Goal: Information Seeking & Learning: Learn about a topic

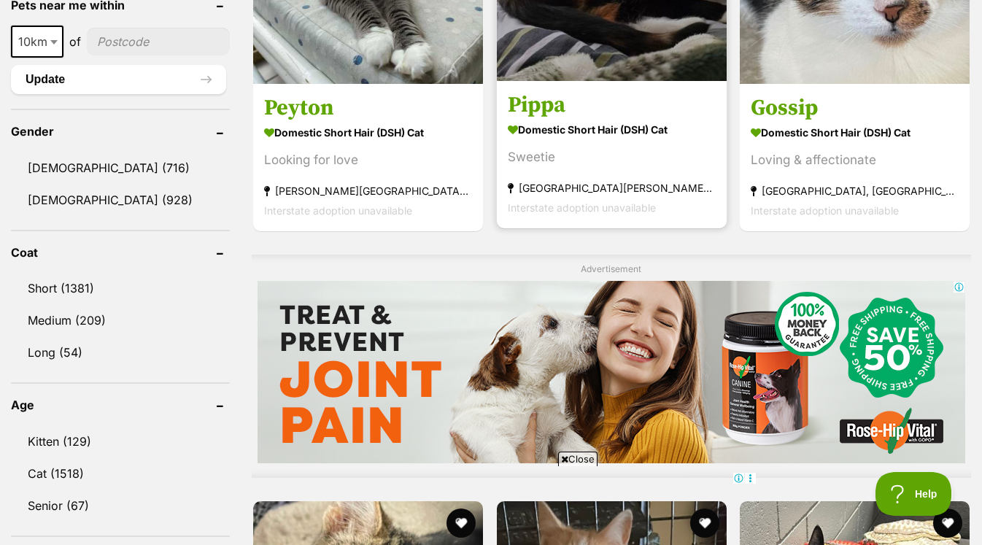
scroll to position [1156, 0]
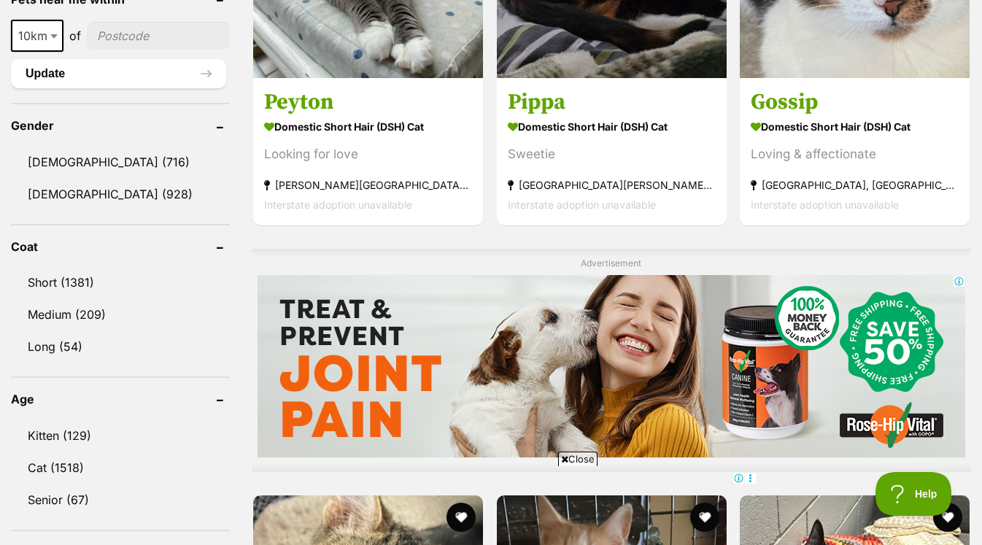
click at [572, 454] on span "Close" at bounding box center [577, 458] width 39 height 15
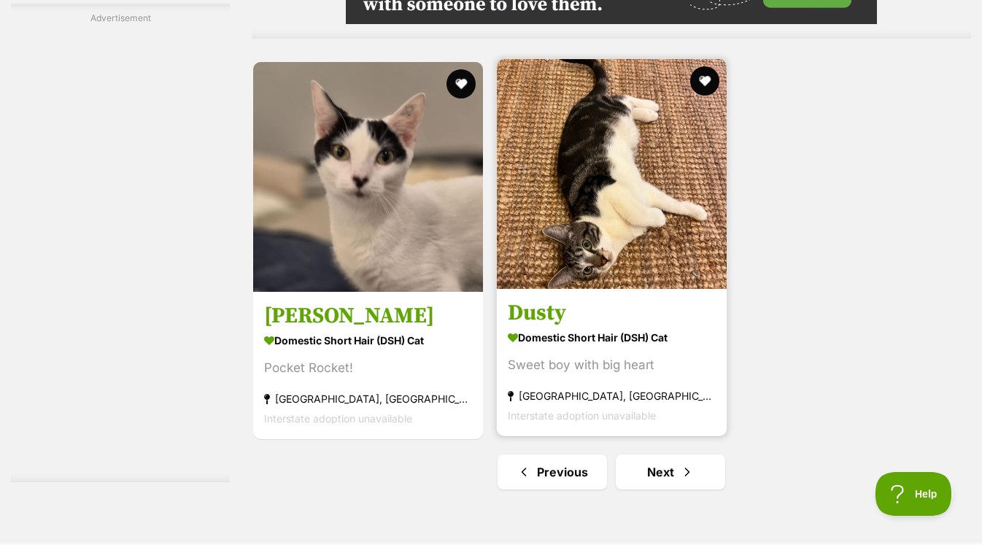
scroll to position [3437, 0]
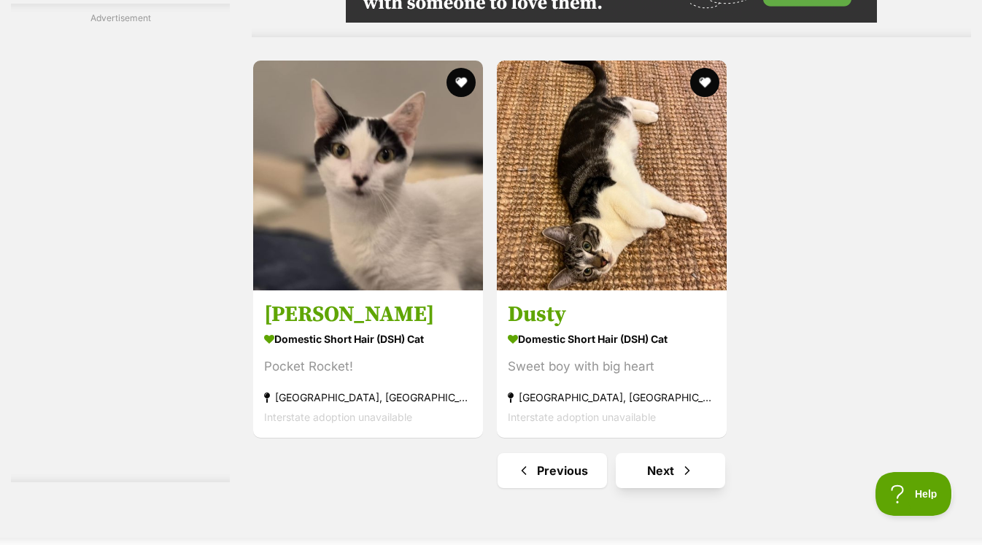
click at [680, 464] on span "Next page" at bounding box center [687, 471] width 15 height 18
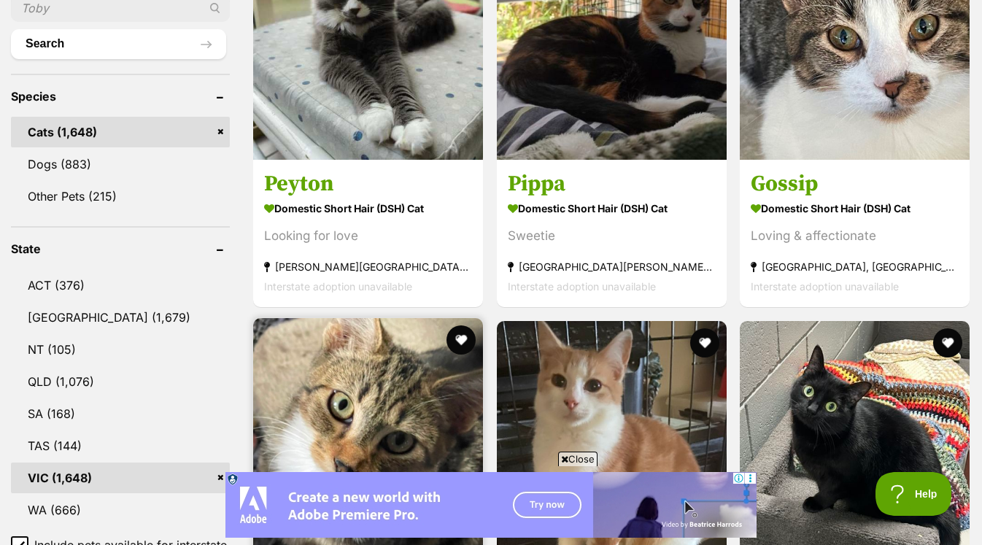
scroll to position [565, 0]
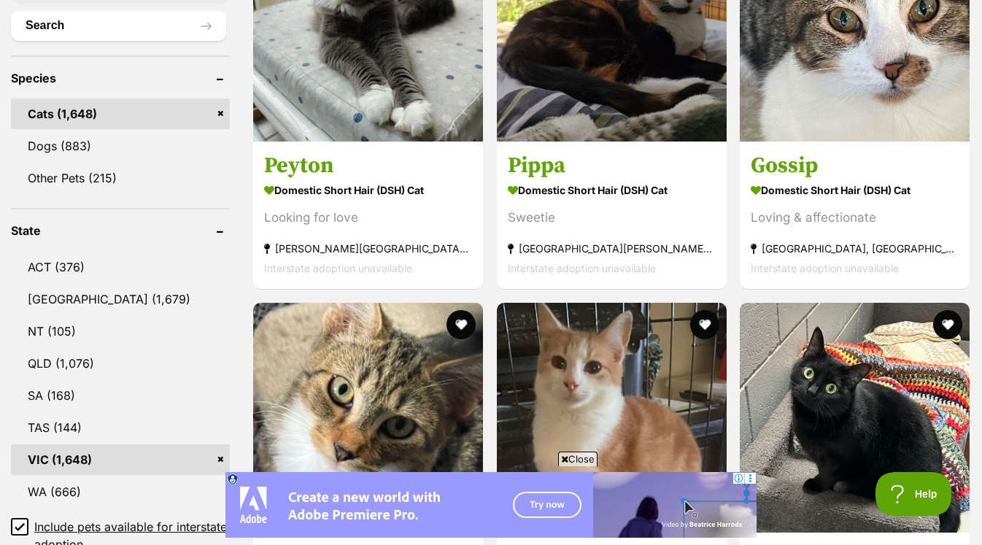
click at [567, 456] on span "Close" at bounding box center [577, 458] width 39 height 15
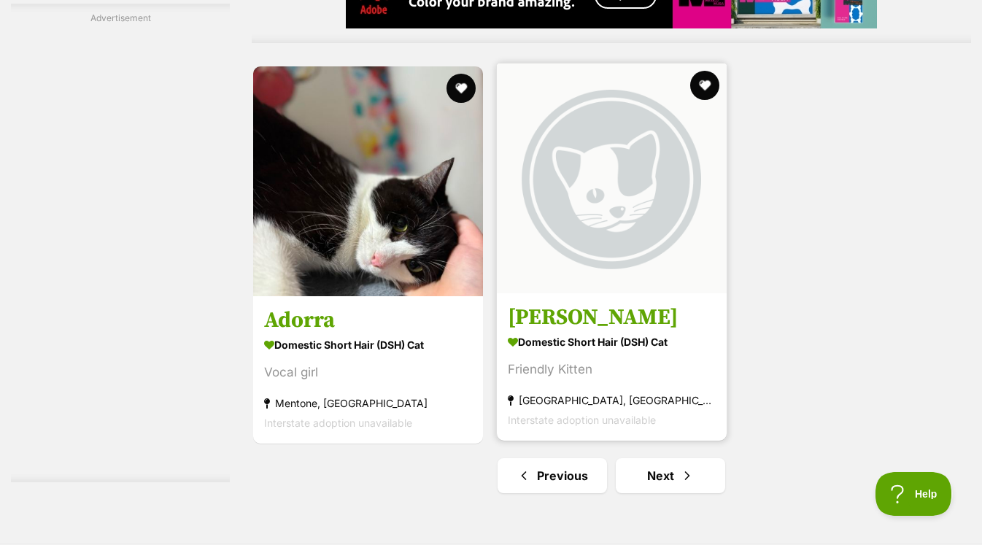
scroll to position [3321, 0]
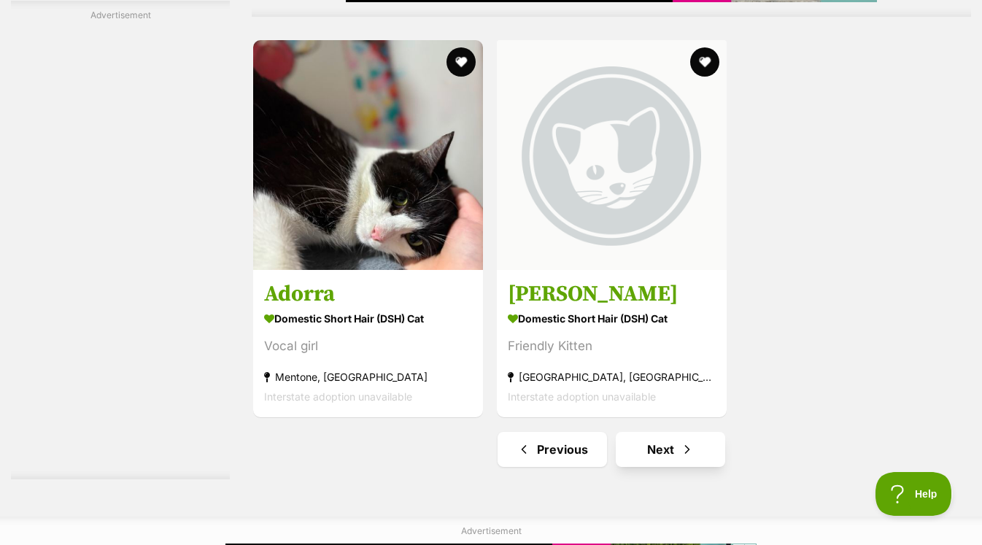
click at [689, 441] on span "Next page" at bounding box center [687, 450] width 15 height 18
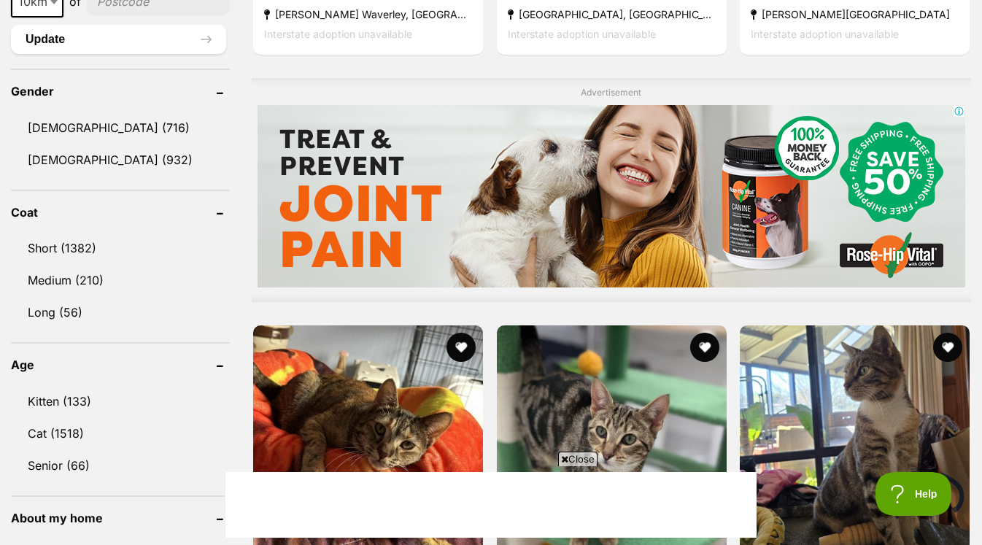
scroll to position [1194, 0]
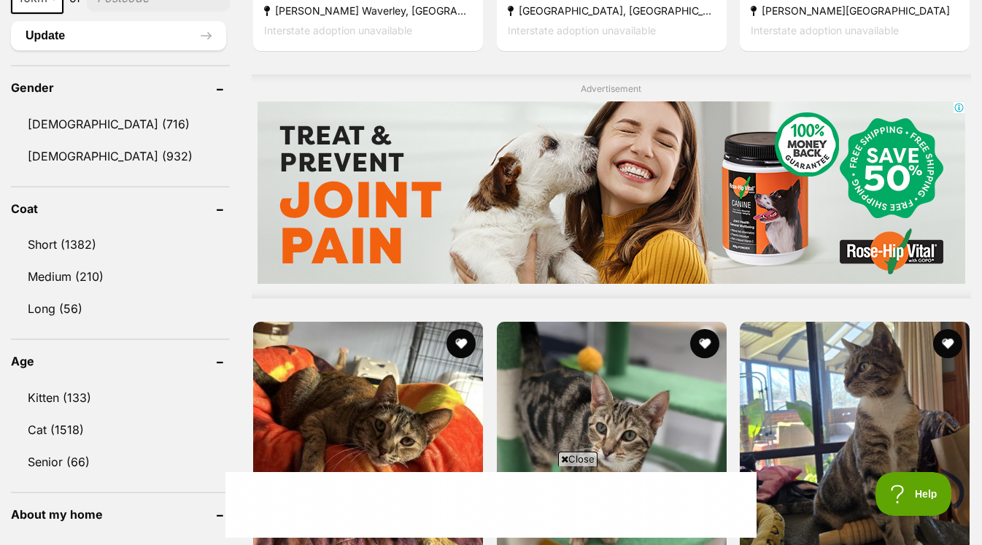
click at [565, 457] on icon at bounding box center [564, 458] width 7 height 9
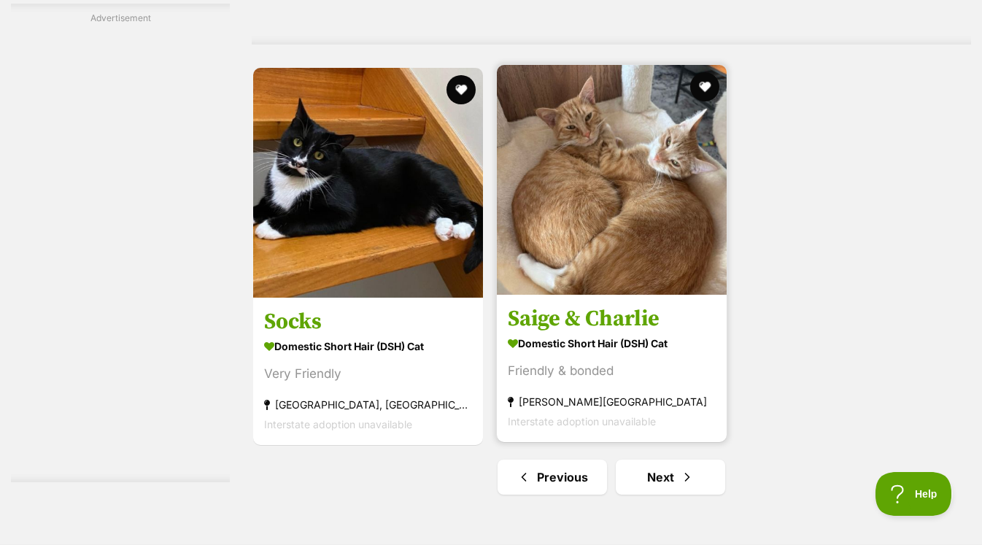
scroll to position [3421, 0]
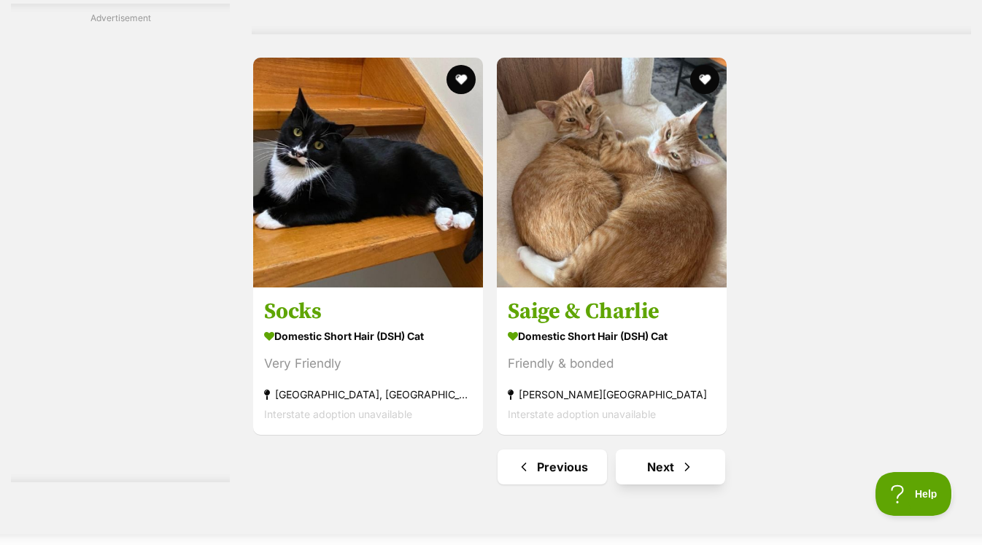
click at [659, 464] on link "Next" at bounding box center [670, 466] width 109 height 35
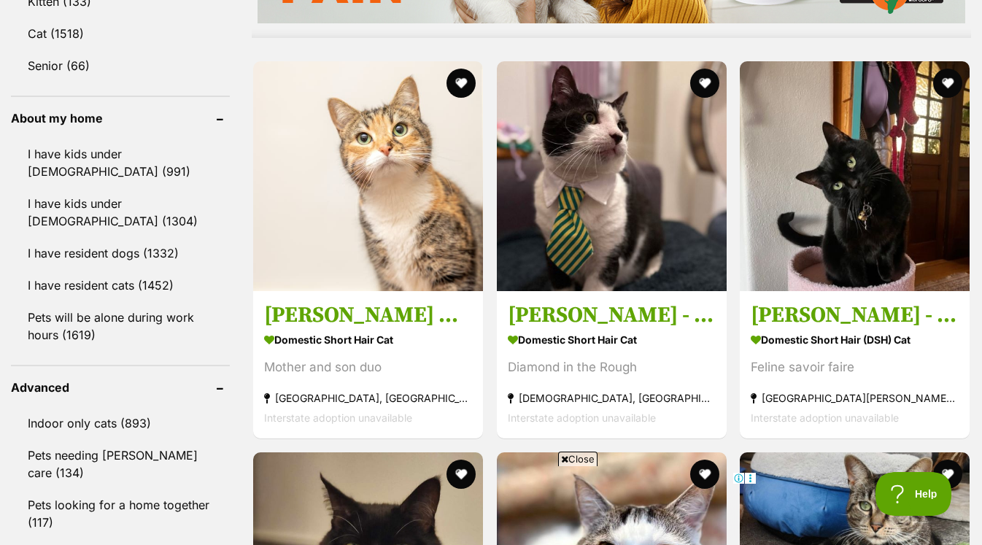
click at [589, 459] on span "Close" at bounding box center [577, 458] width 39 height 15
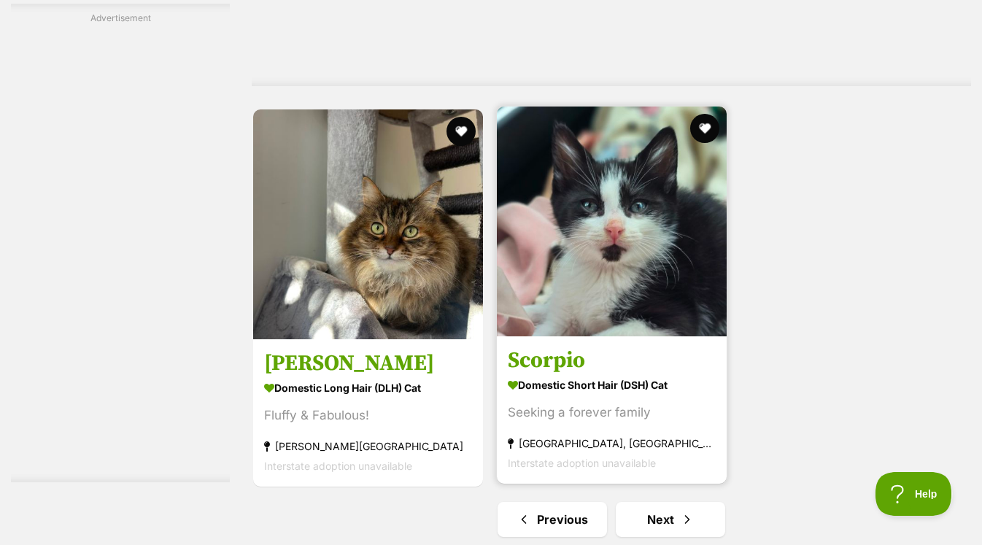
scroll to position [3568, 0]
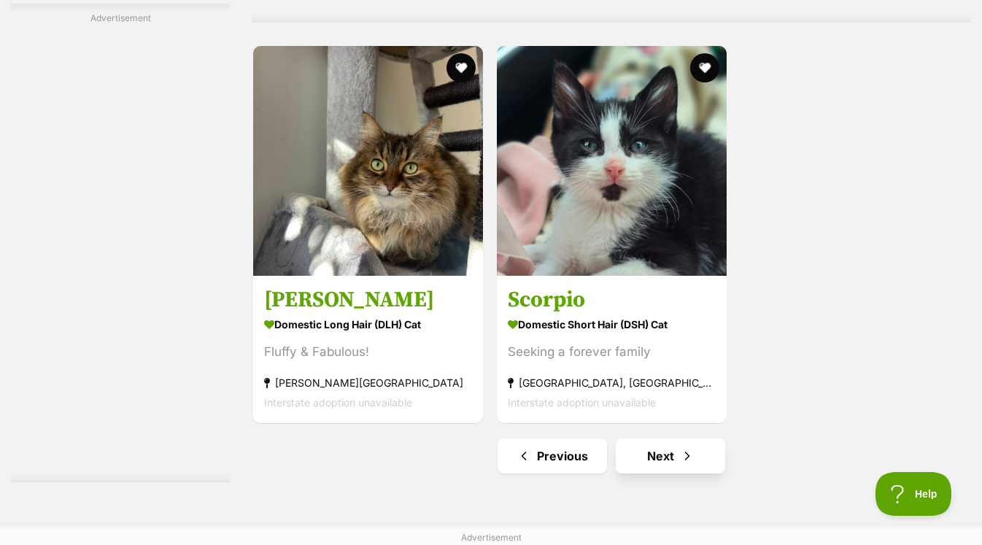
click at [700, 438] on link "Next" at bounding box center [670, 455] width 109 height 35
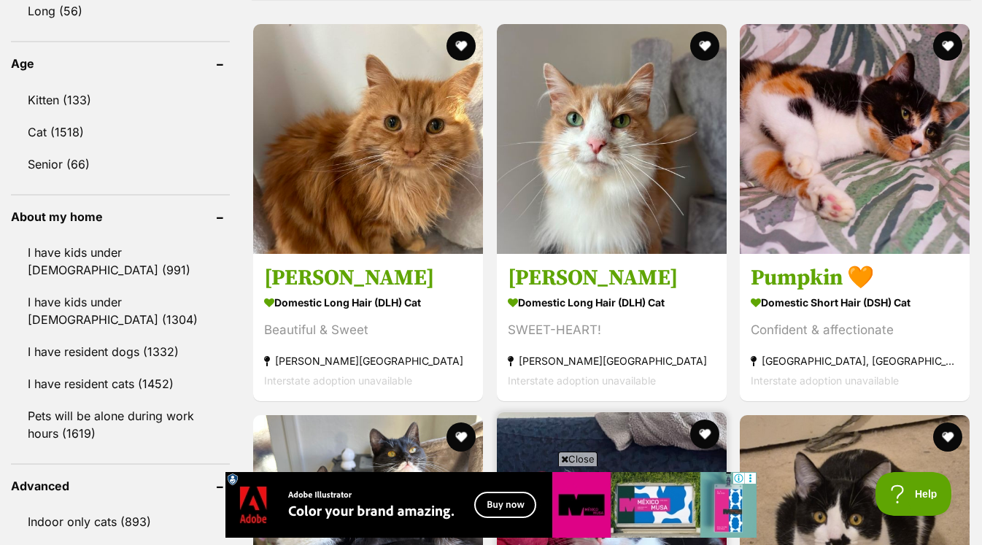
scroll to position [1487, 0]
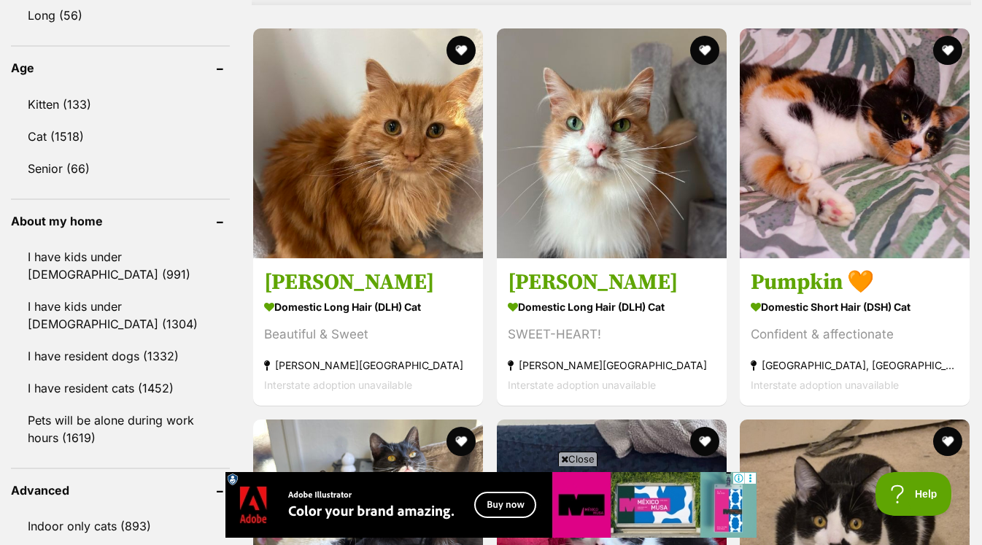
click at [570, 458] on span "Close" at bounding box center [577, 458] width 39 height 15
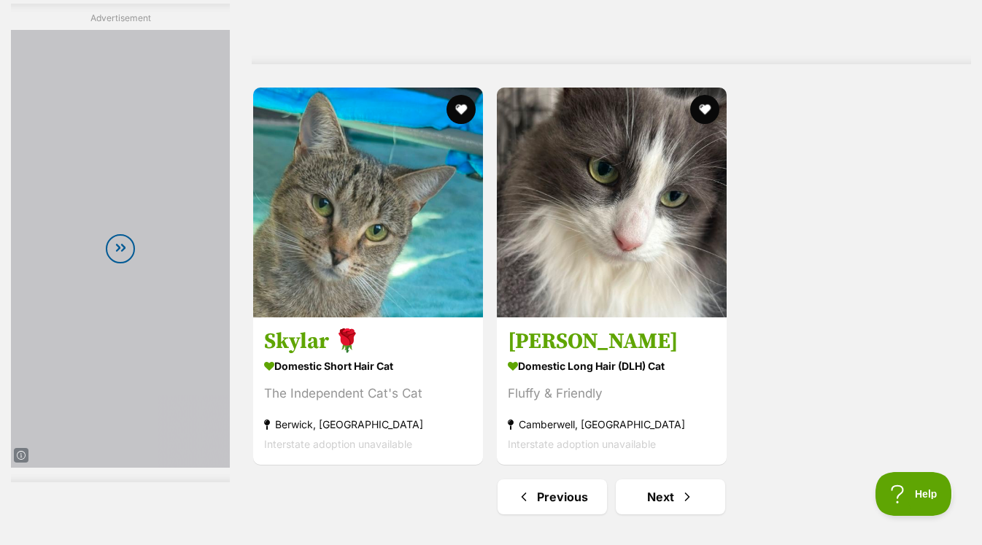
scroll to position [3409, 0]
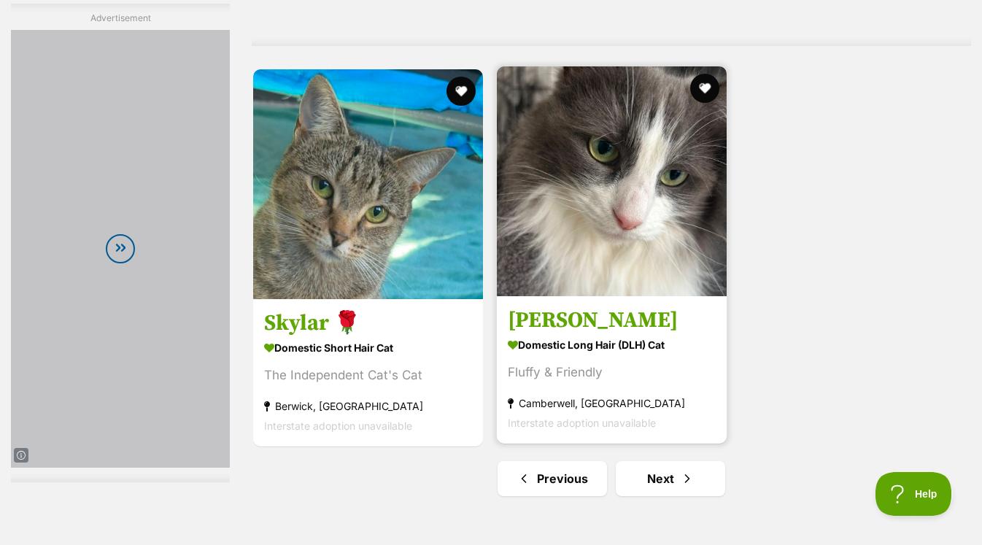
click at [624, 320] on h3 "[PERSON_NAME]" at bounding box center [612, 320] width 208 height 28
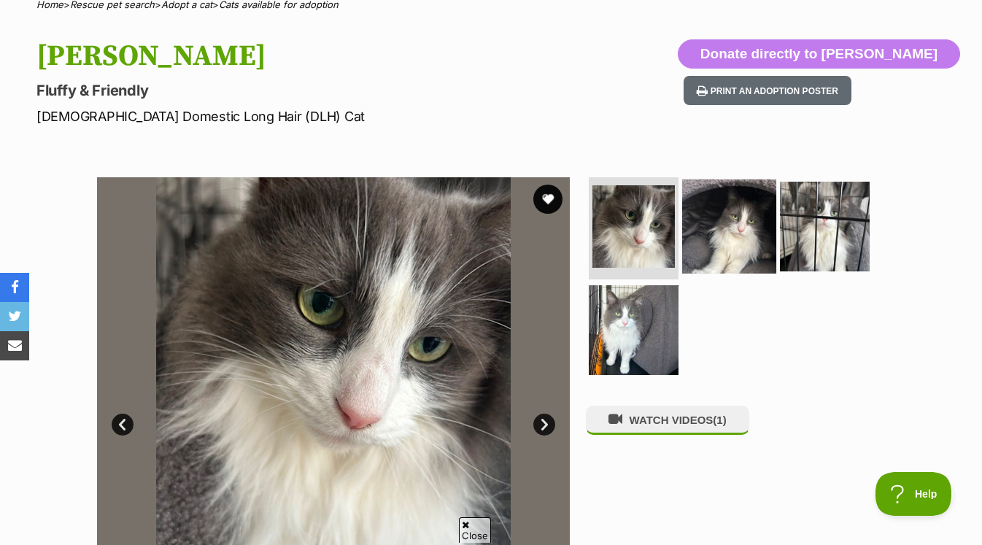
click at [717, 212] on img at bounding box center [729, 226] width 94 height 94
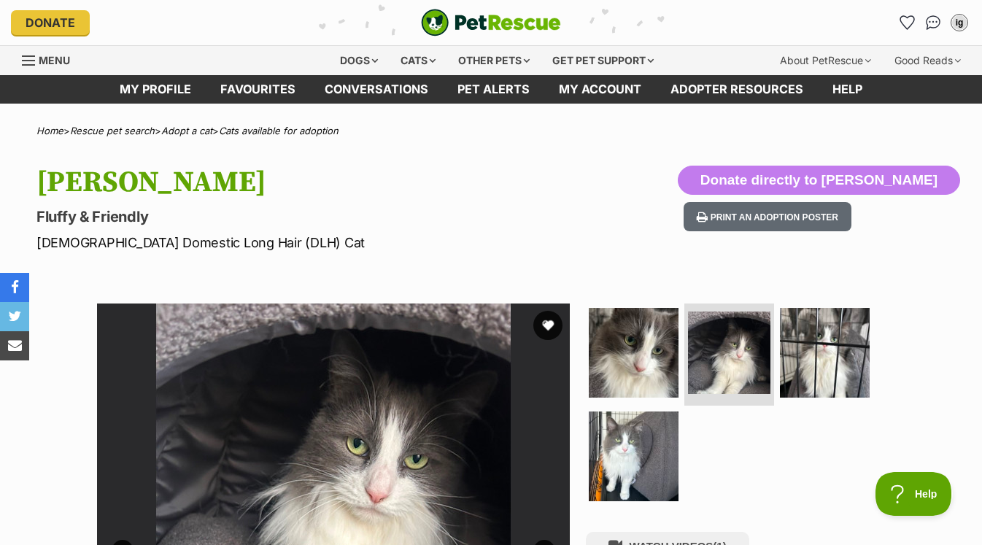
click at [869, 298] on section "Available 2 of 4 images 2 of 4 images 2 of 4 images 2 of 4 images Next Prev 1 2…" at bounding box center [490, 529] width 831 height 494
click at [824, 373] on img at bounding box center [824, 353] width 94 height 94
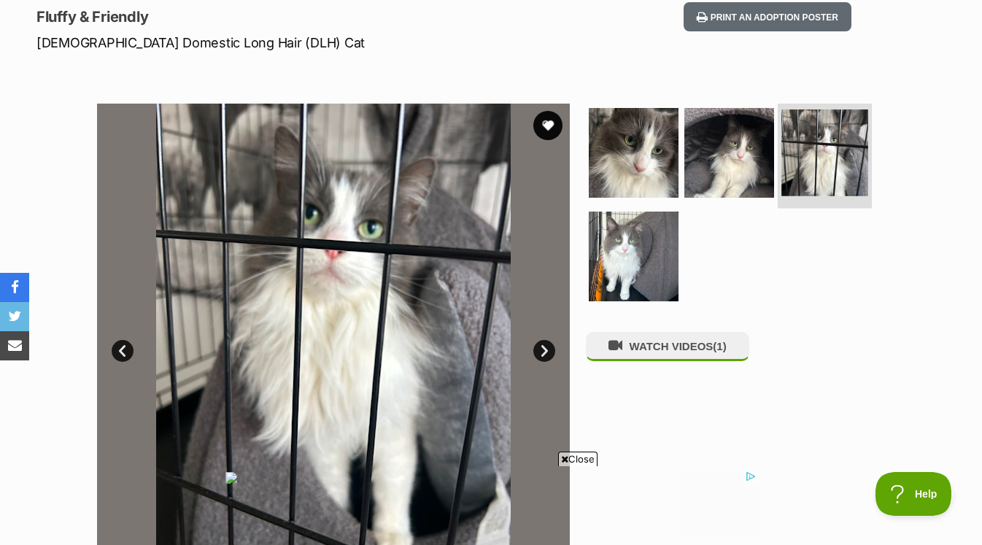
scroll to position [199, 0]
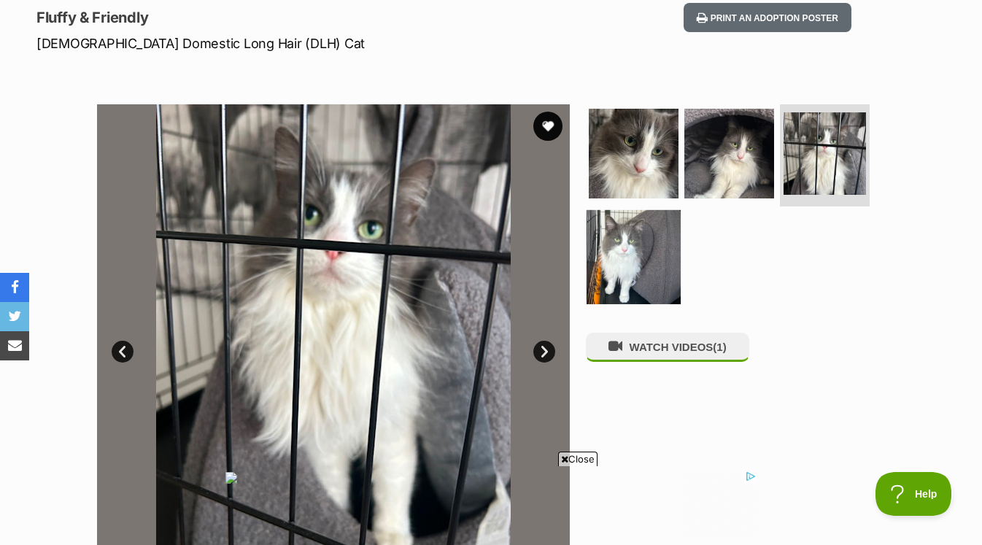
click at [652, 264] on img at bounding box center [633, 256] width 94 height 94
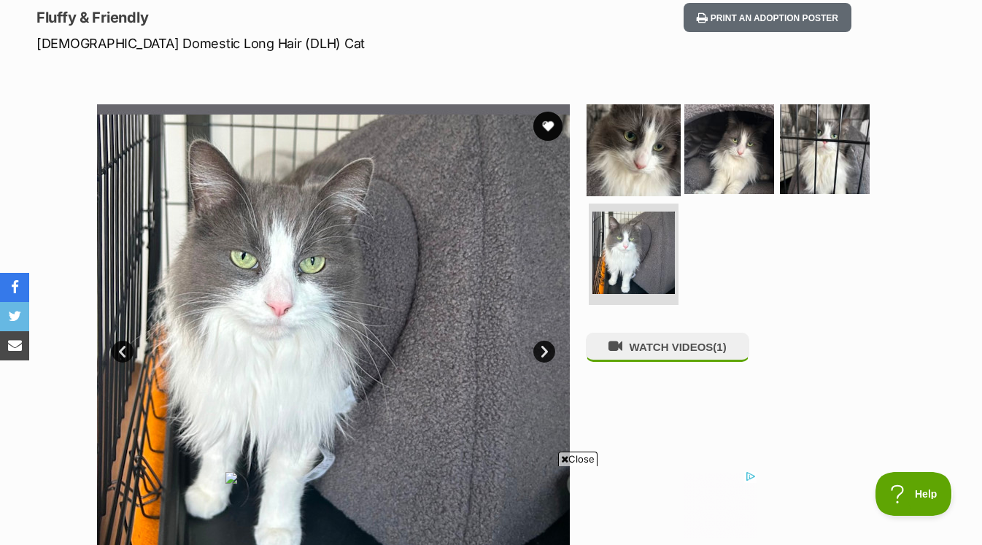
click at [644, 182] on img at bounding box center [633, 149] width 94 height 94
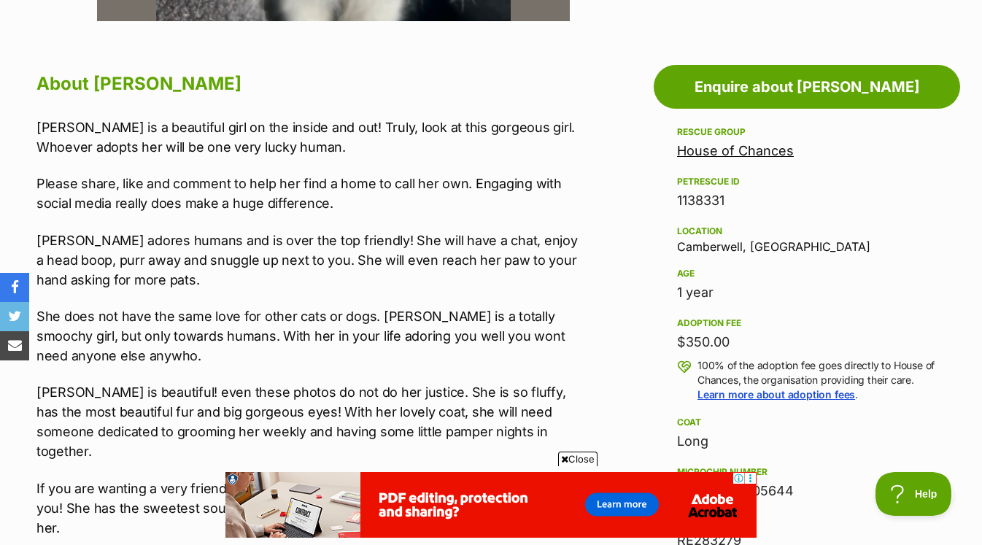
scroll to position [0, 0]
click at [572, 458] on span "Close" at bounding box center [577, 458] width 39 height 15
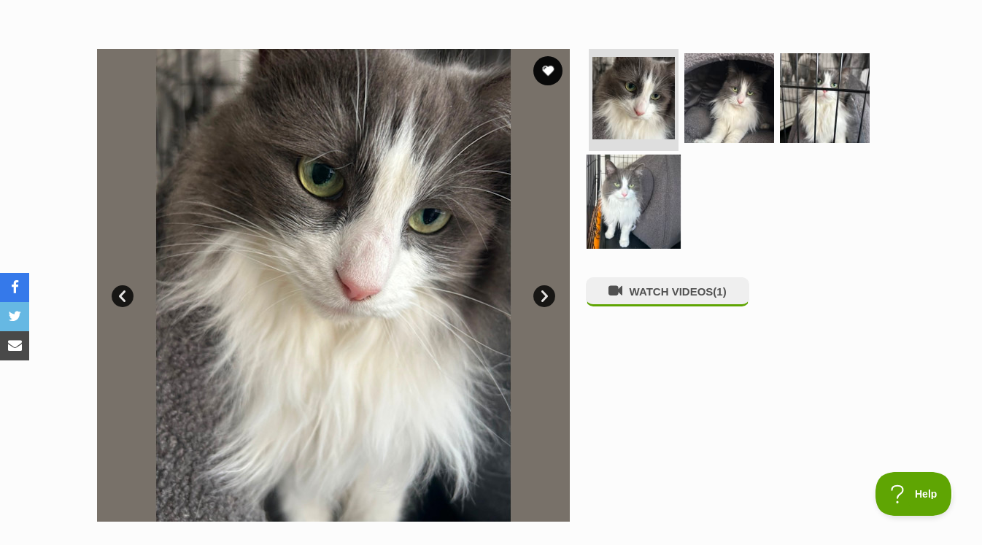
click at [618, 171] on img at bounding box center [633, 201] width 94 height 94
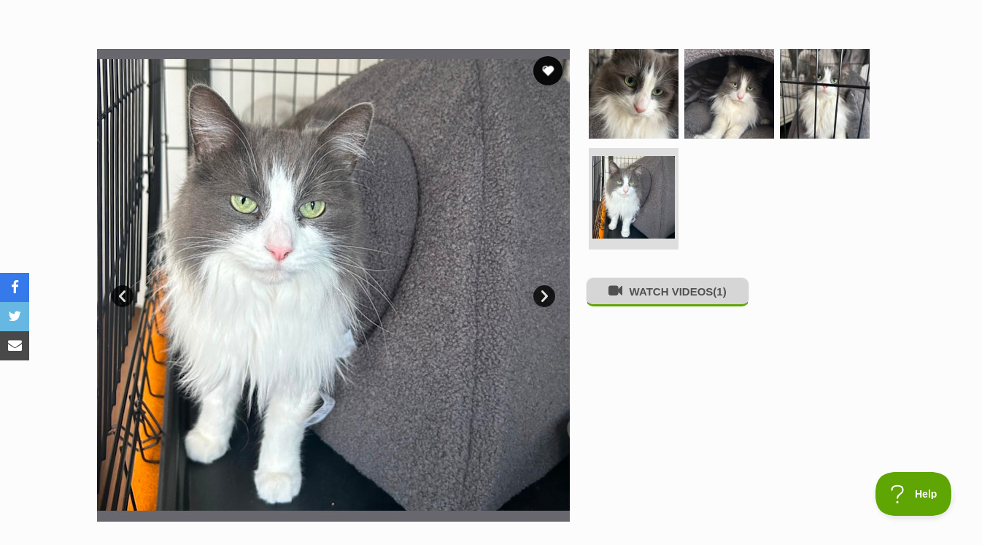
click at [691, 295] on button "WATCH VIDEOS (1)" at bounding box center [667, 291] width 163 height 28
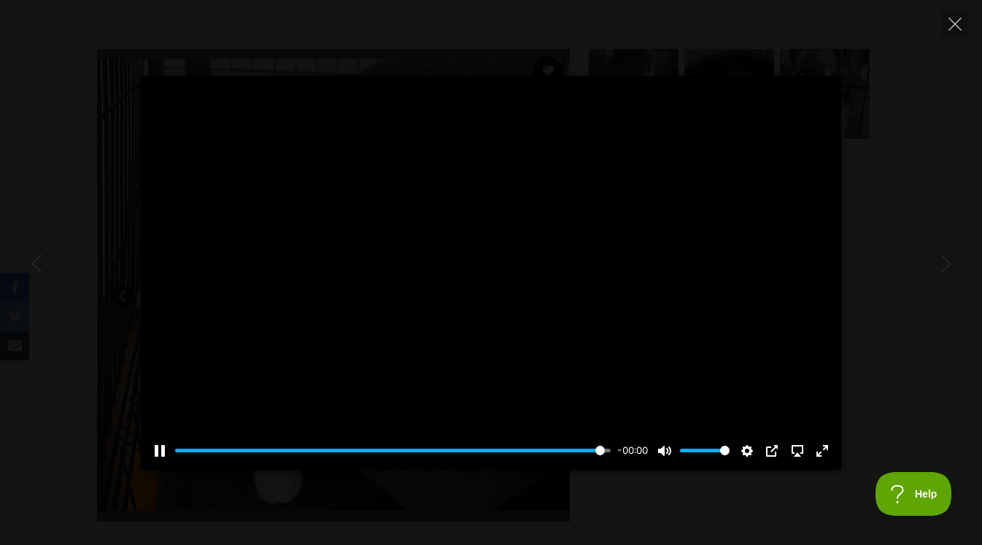
type input "100"
click at [892, 160] on div "Pause Play % buffered 00:00 00:00 Unmute Mute Disable captions Enable captions …" at bounding box center [491, 273] width 982 height 394
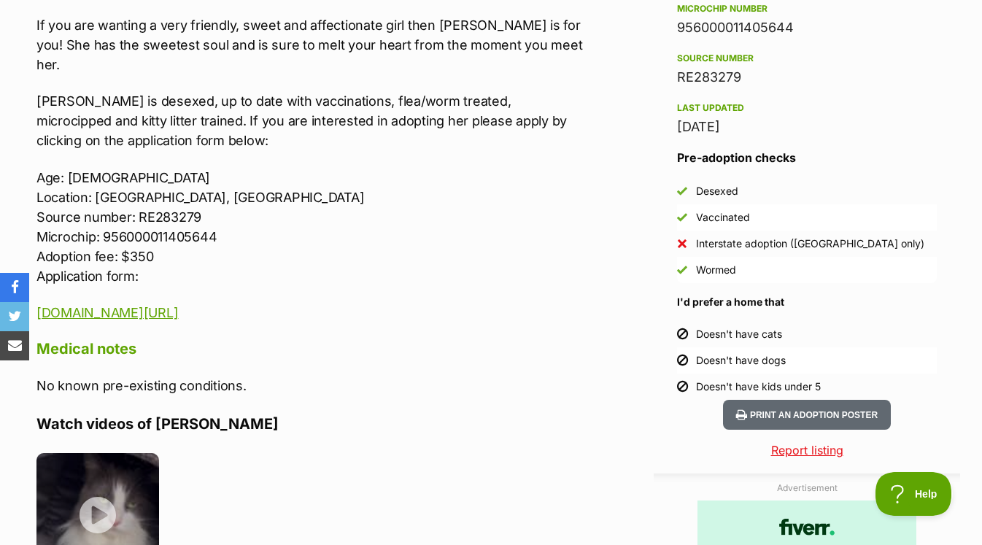
scroll to position [1219, 0]
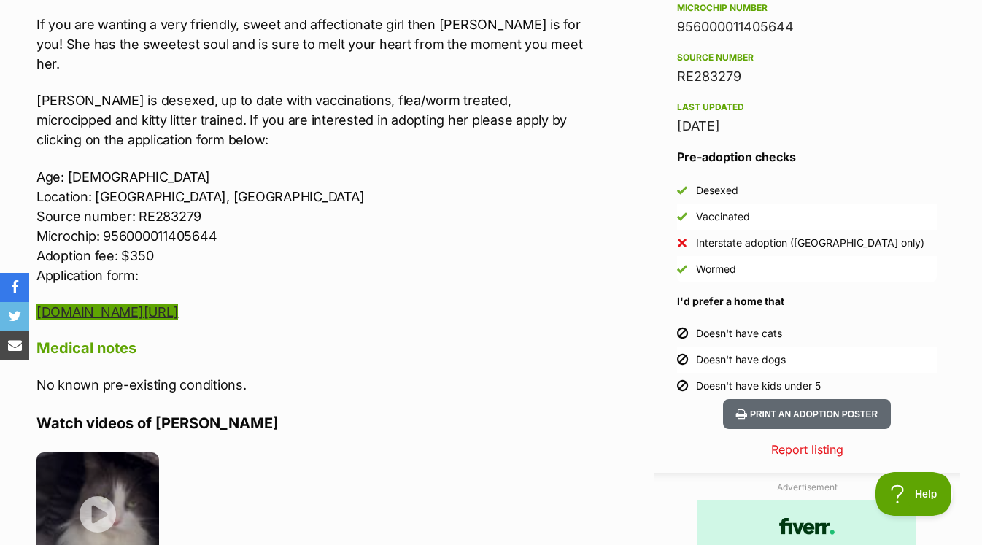
click at [178, 304] on link "[DOMAIN_NAME][URL]" at bounding box center [106, 311] width 141 height 15
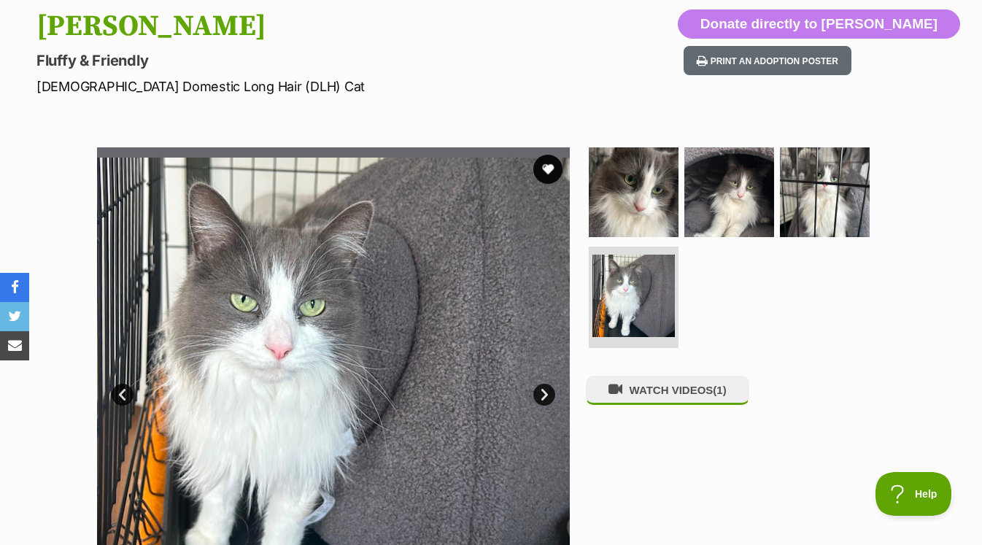
scroll to position [0, 0]
click at [607, 179] on img at bounding box center [633, 192] width 94 height 94
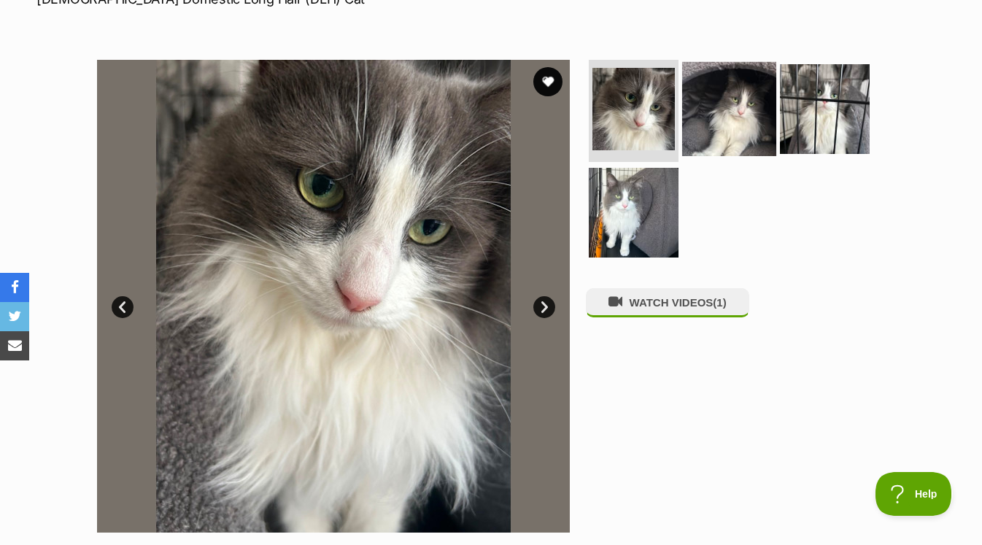
click at [750, 102] on img at bounding box center [729, 109] width 94 height 94
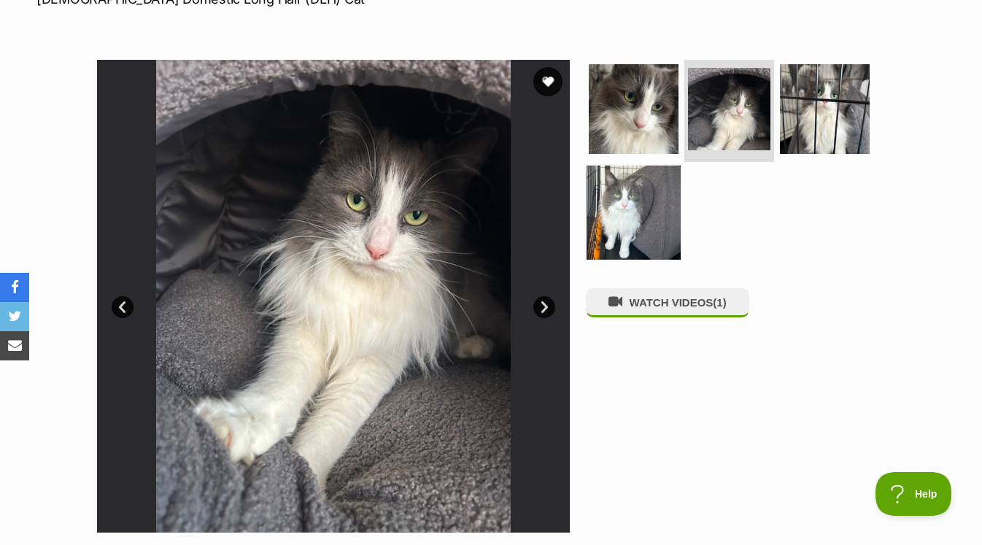
click at [628, 187] on img at bounding box center [633, 212] width 94 height 94
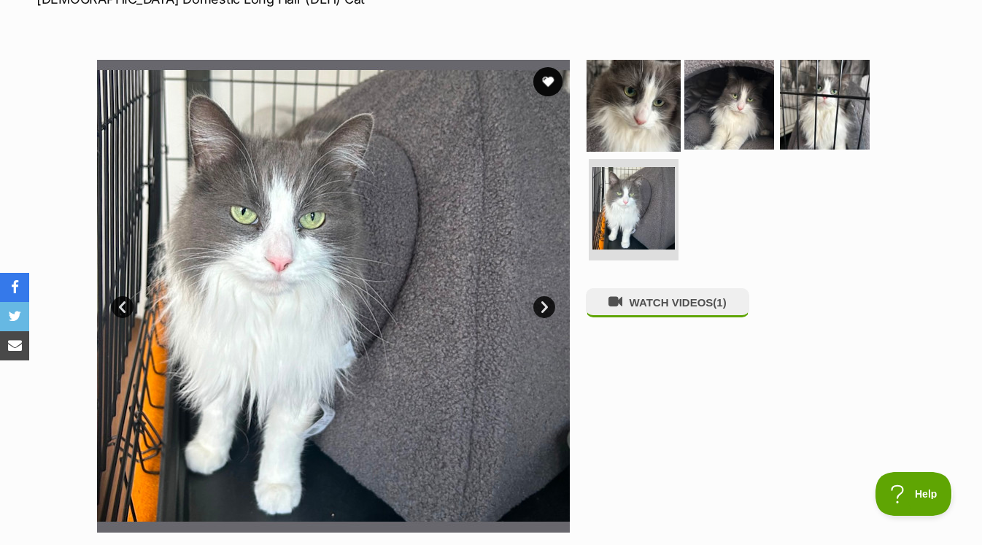
click at [622, 139] on img at bounding box center [633, 105] width 94 height 94
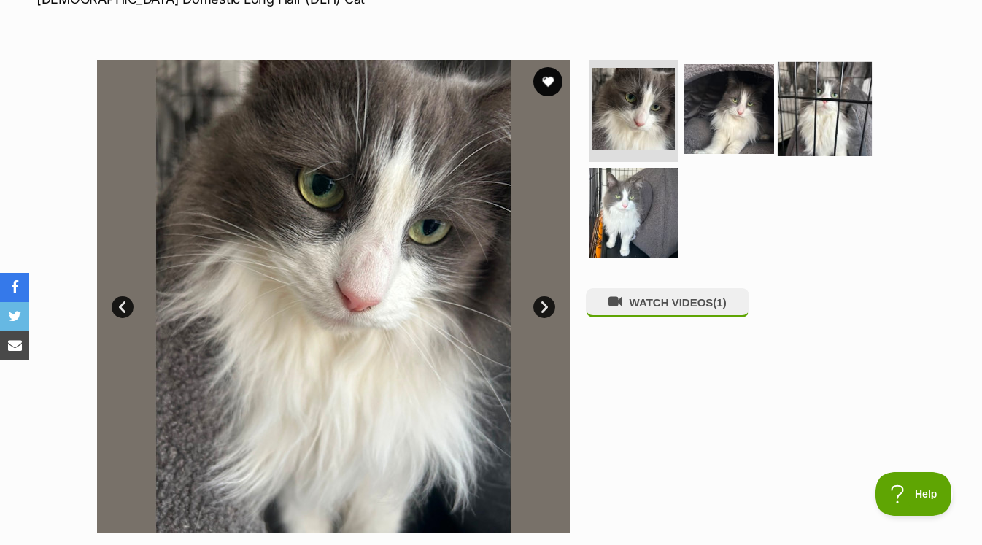
click at [780, 126] on img at bounding box center [824, 109] width 94 height 94
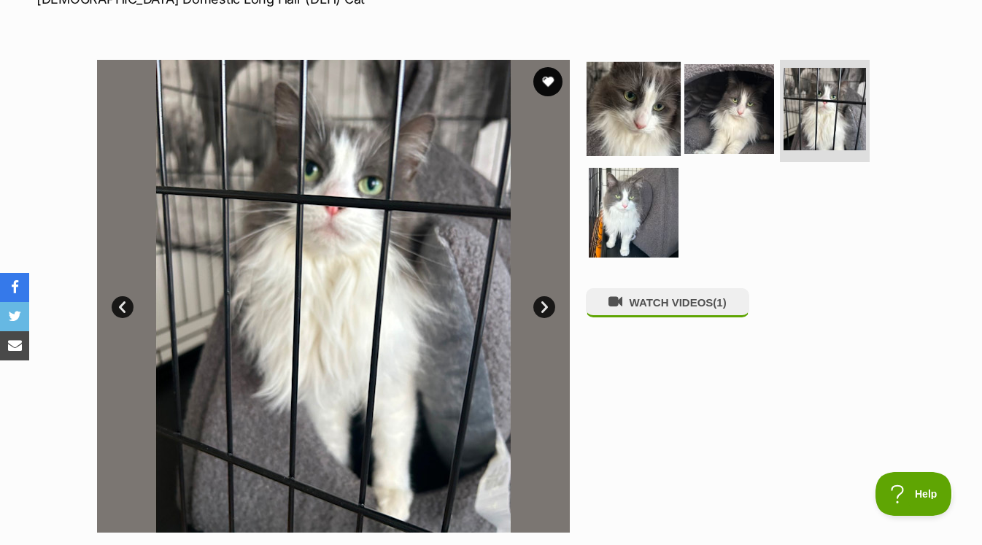
click at [651, 126] on img at bounding box center [633, 109] width 94 height 94
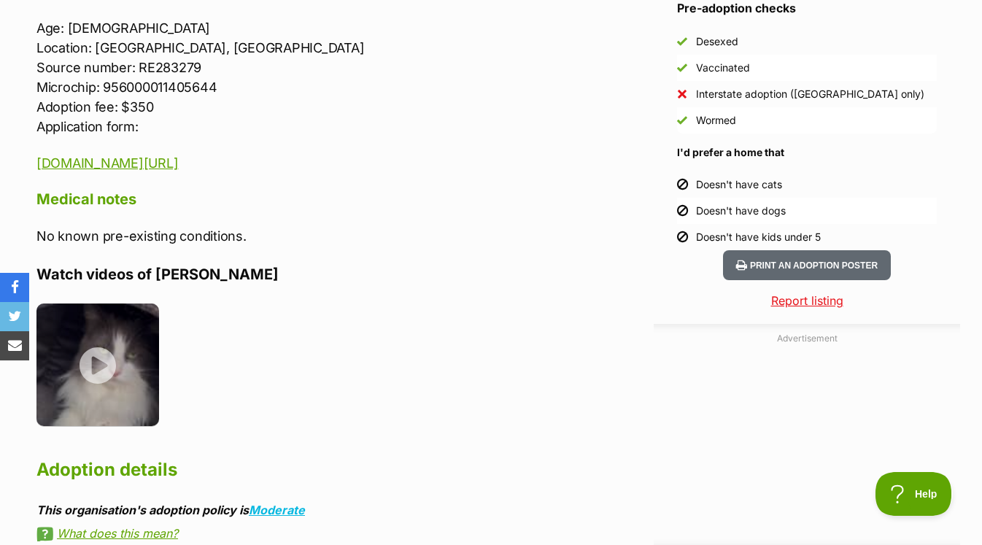
scroll to position [1370, 0]
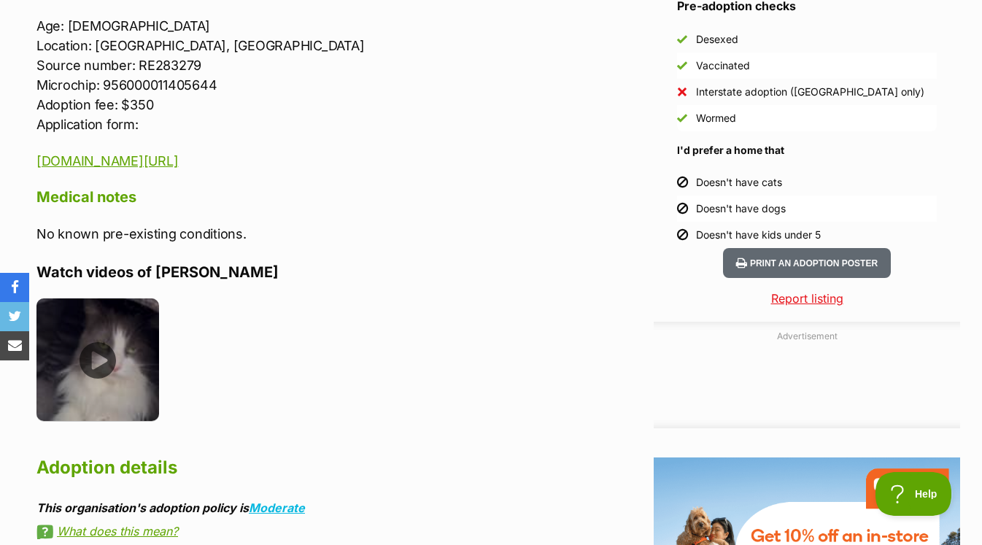
click at [91, 338] on img at bounding box center [97, 359] width 123 height 123
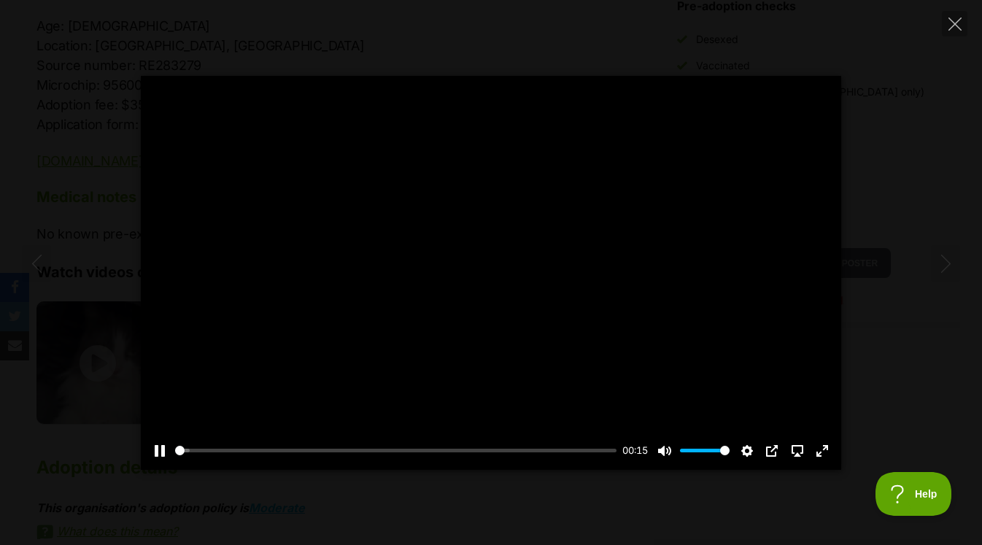
click at [471, 299] on div at bounding box center [491, 273] width 700 height 394
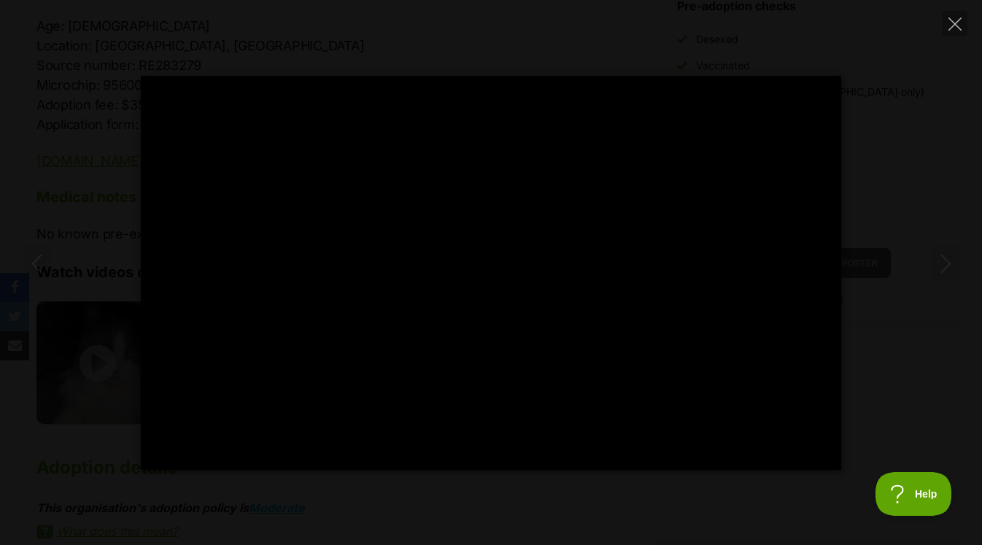
click at [356, 41] on div "Pause Play % buffered 00:00 -00:06 Unmute Mute Disable captions Enable captions…" at bounding box center [491, 272] width 982 height 545
type input "57.53"
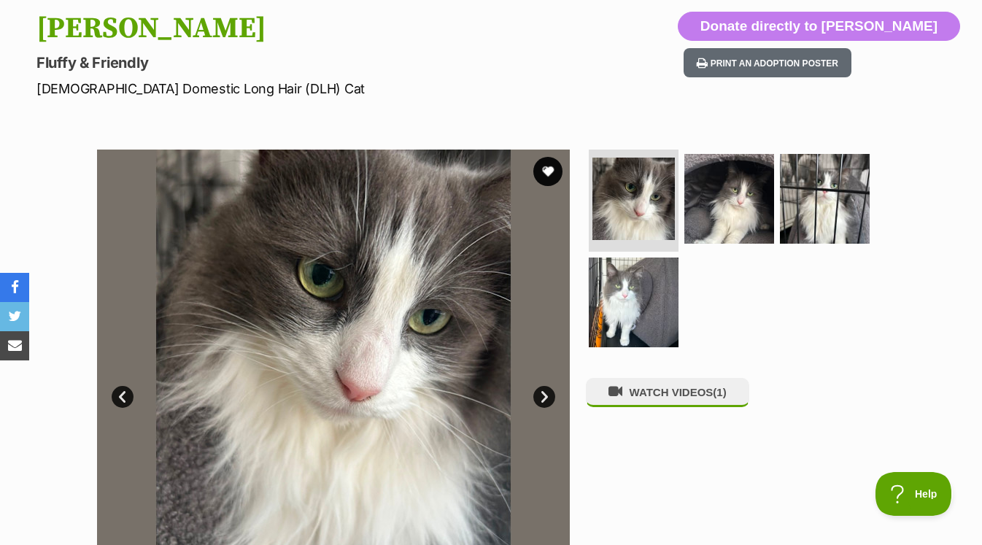
scroll to position [0, 0]
click at [729, 215] on img at bounding box center [729, 199] width 94 height 94
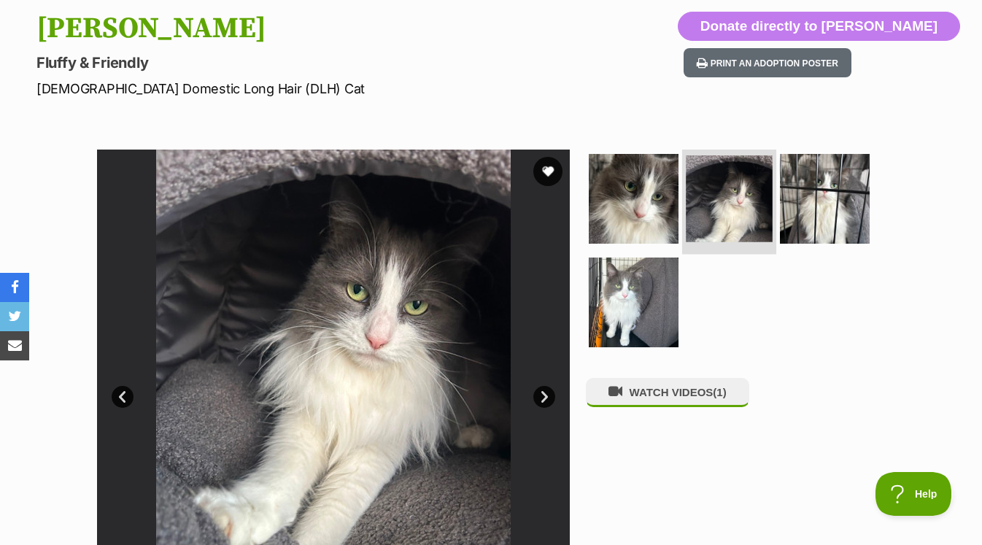
click at [734, 214] on img at bounding box center [729, 198] width 87 height 87
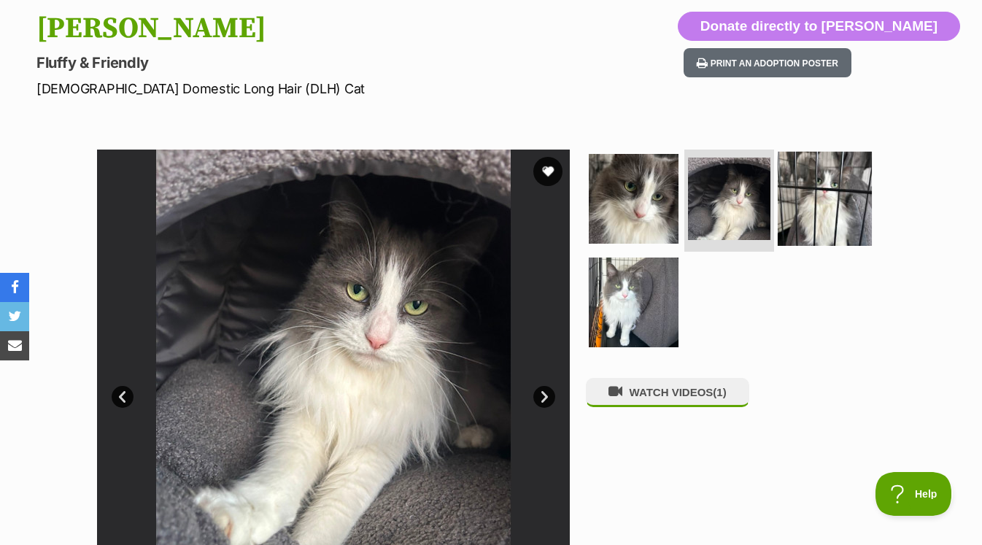
click at [795, 176] on img at bounding box center [824, 199] width 94 height 94
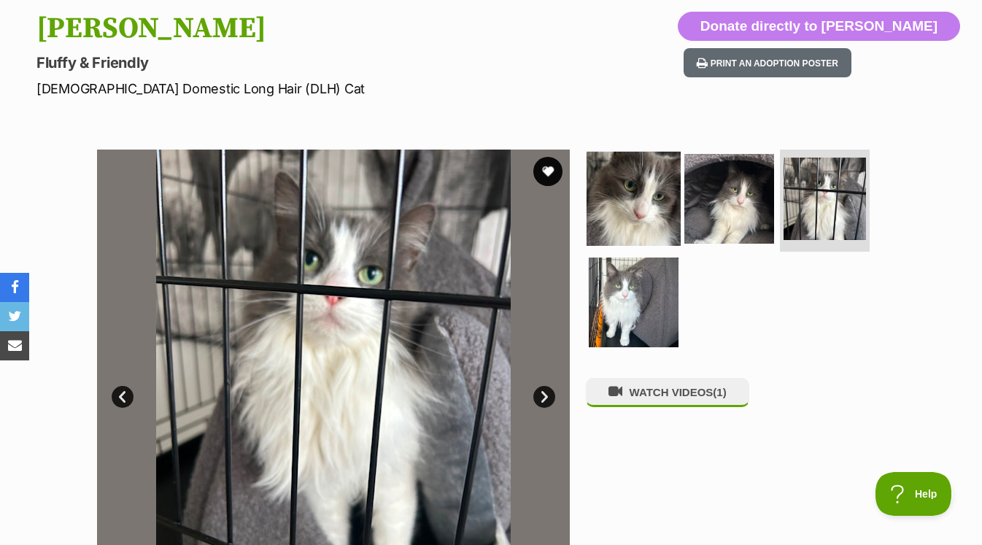
click at [632, 205] on img at bounding box center [633, 199] width 94 height 94
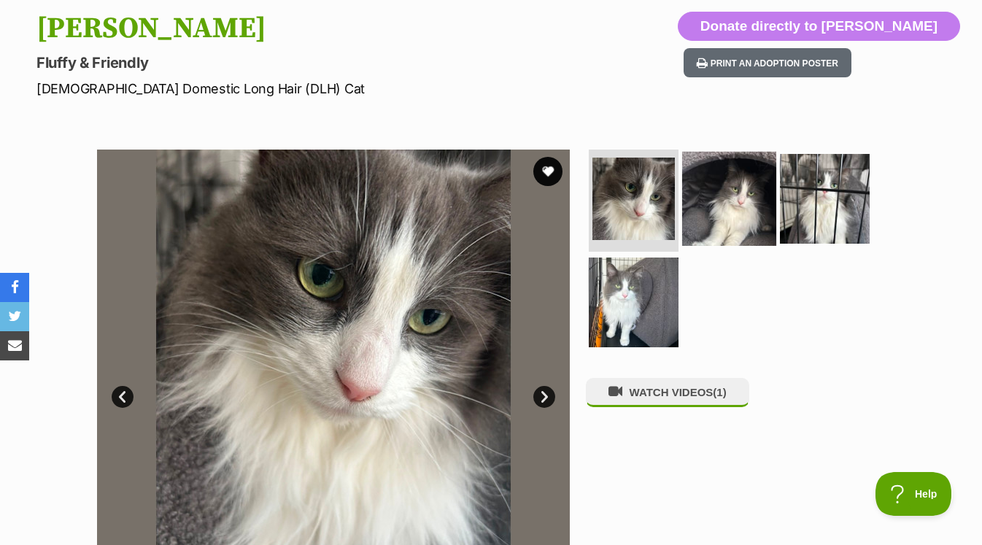
click at [754, 220] on img at bounding box center [729, 199] width 94 height 94
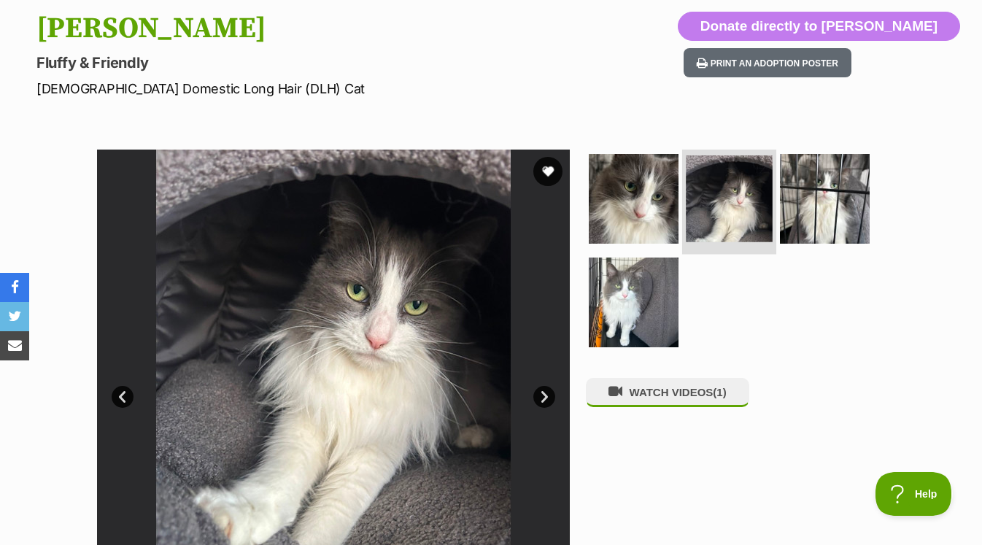
click at [740, 238] on img at bounding box center [729, 198] width 87 height 87
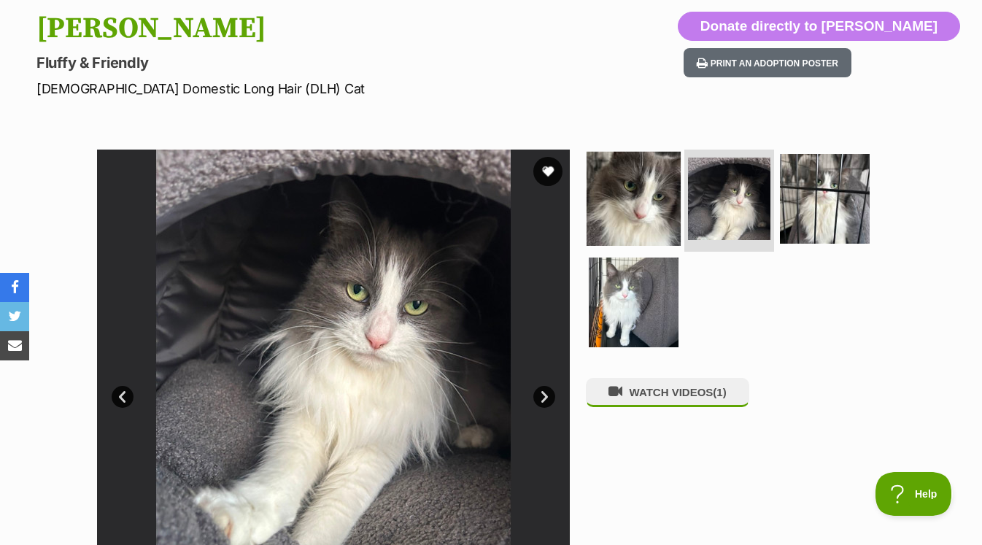
click at [622, 182] on img at bounding box center [633, 199] width 94 height 94
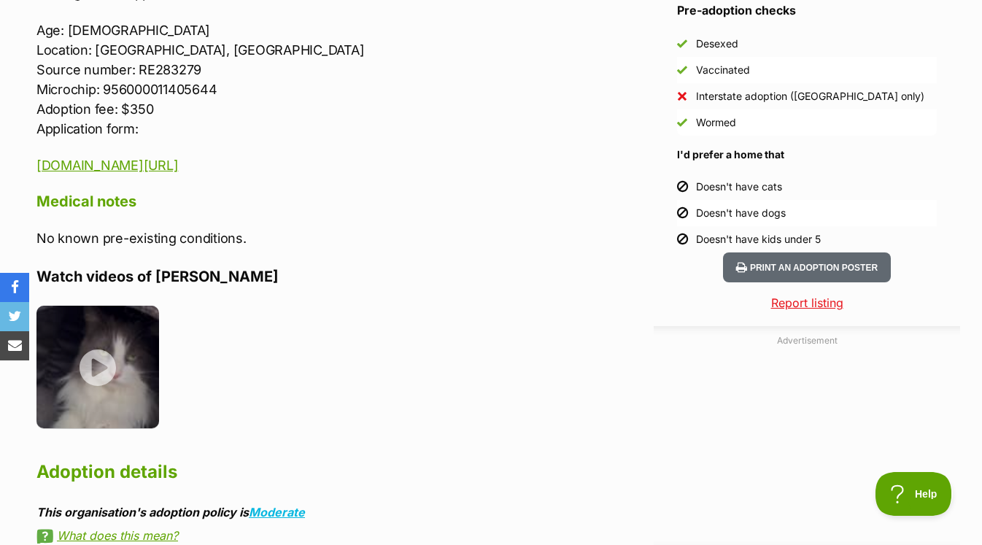
scroll to position [1478, 0]
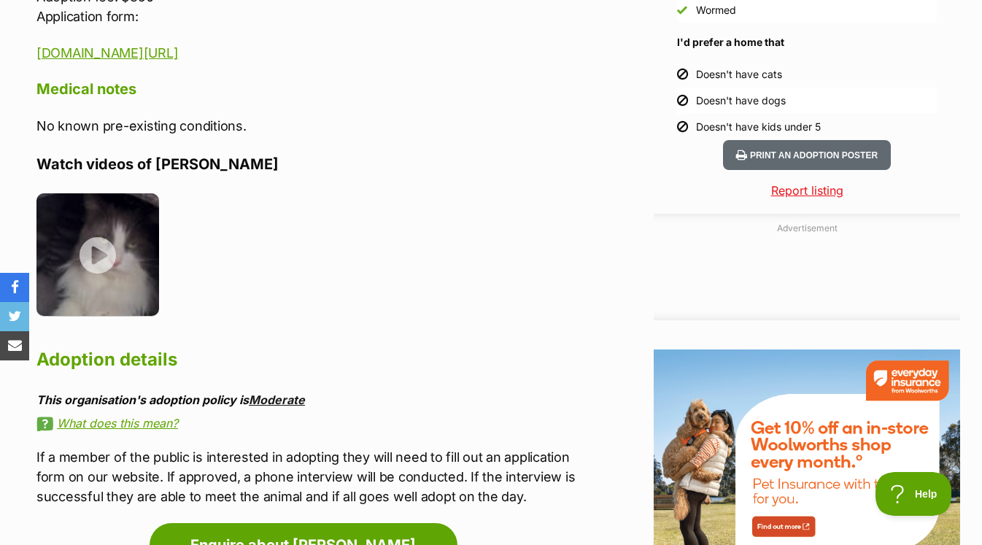
click at [264, 392] on link "Moderate" at bounding box center [277, 399] width 56 height 15
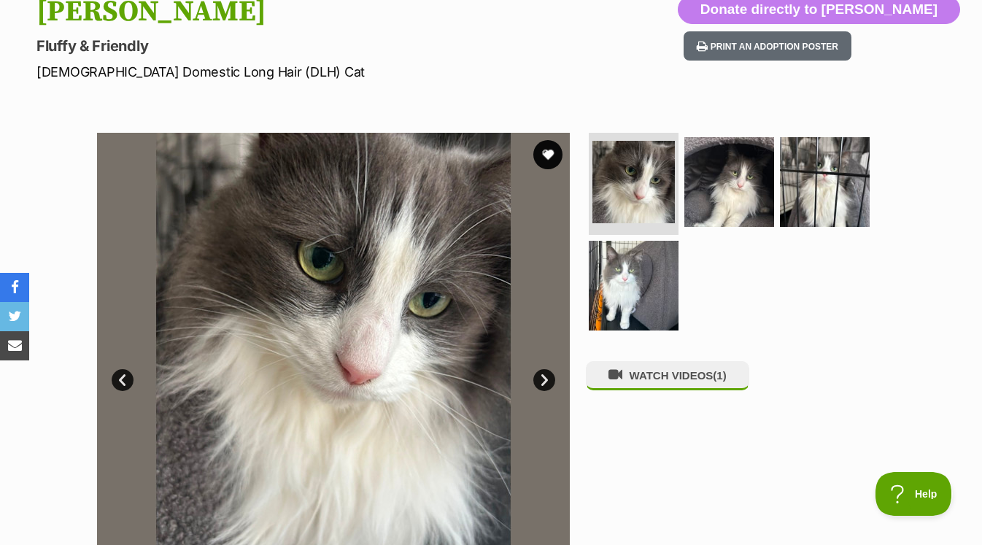
scroll to position [174, 0]
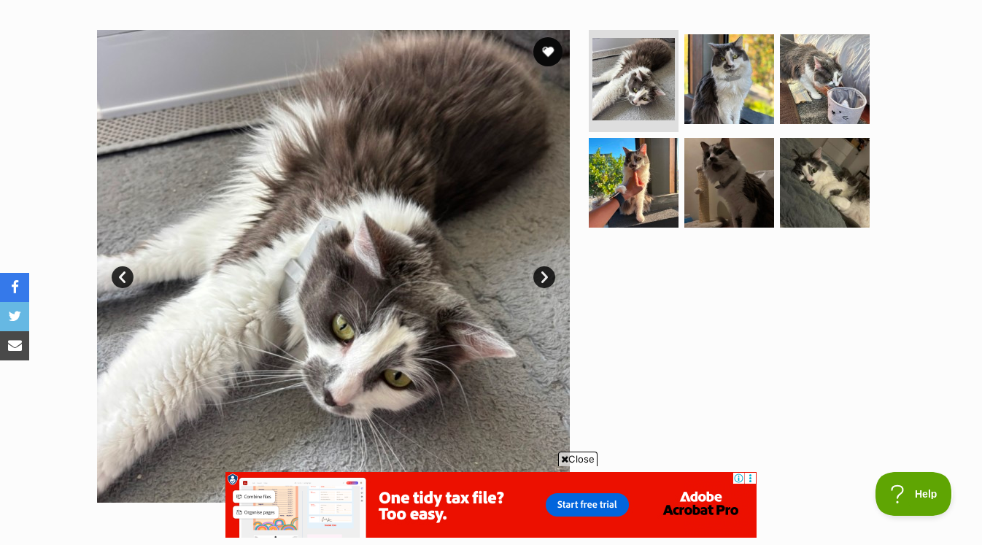
scroll to position [274, 0]
click at [798, 169] on img at bounding box center [824, 182] width 94 height 94
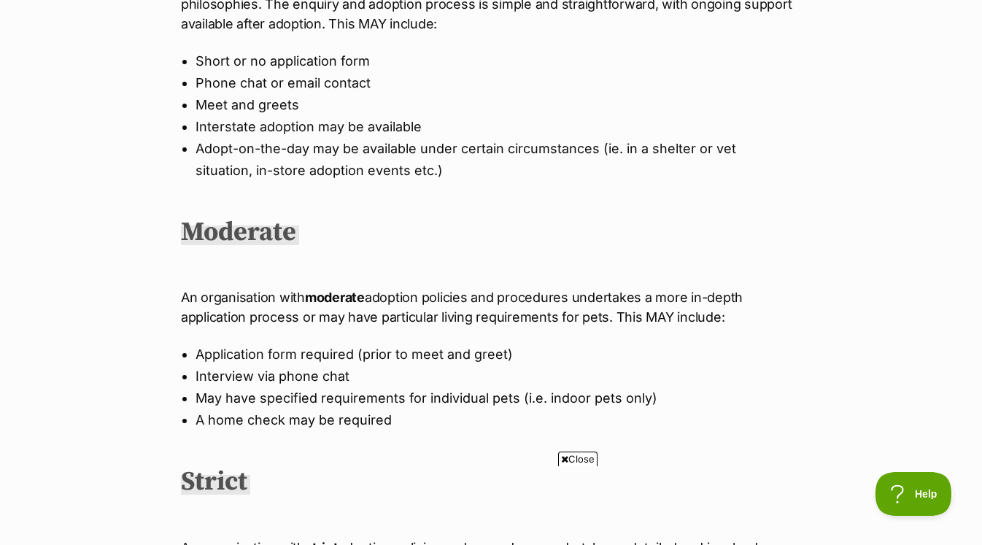
scroll to position [132, 0]
